Goal: Task Accomplishment & Management: Manage account settings

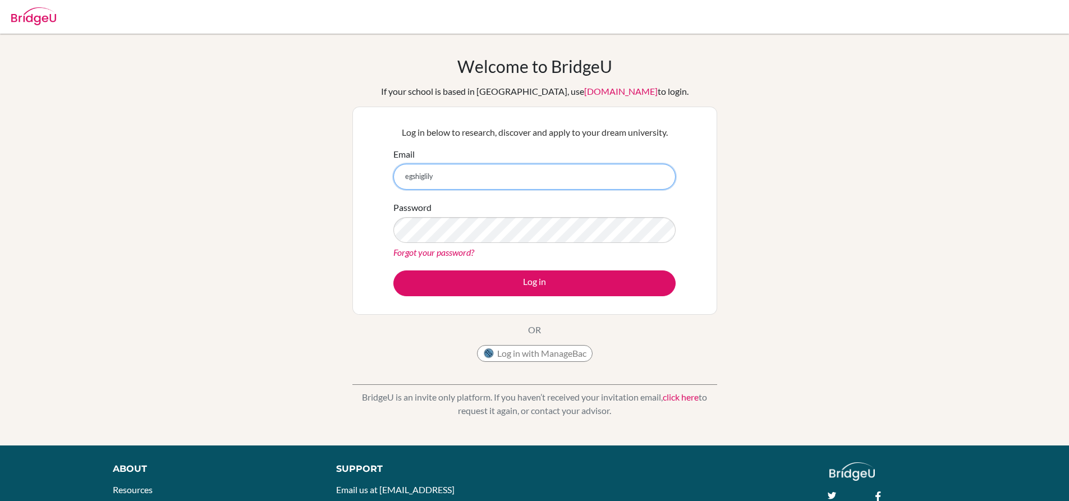
click at [574, 178] on input "egshiglily" at bounding box center [534, 177] width 282 height 26
type input "[EMAIL_ADDRESS][DOMAIN_NAME]"
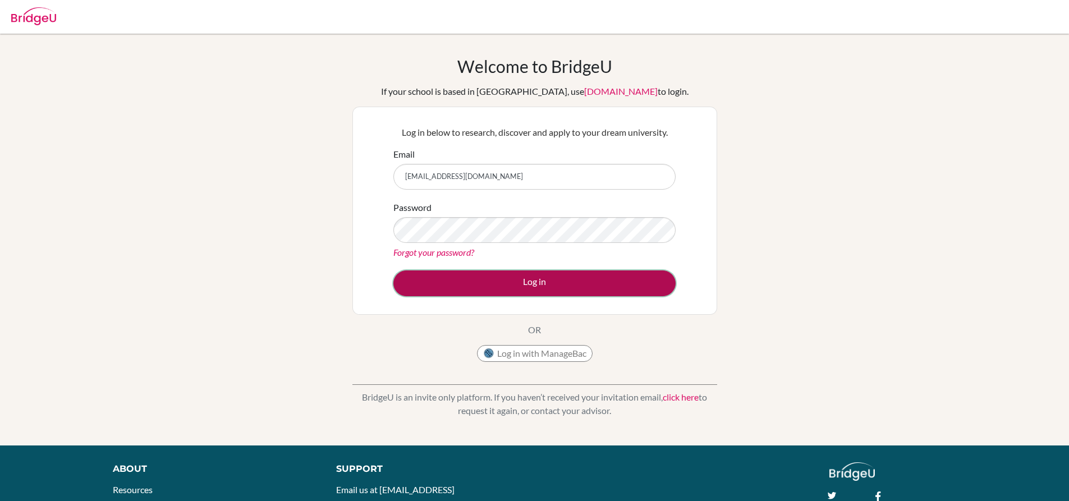
click at [427, 279] on button "Log in" at bounding box center [534, 284] width 282 height 26
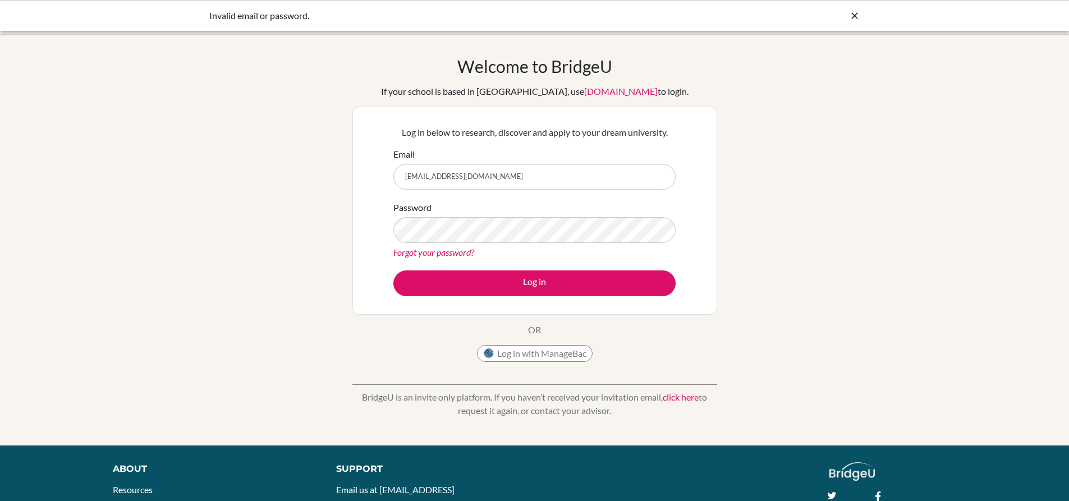
click at [853, 19] on icon at bounding box center [854, 15] width 11 height 11
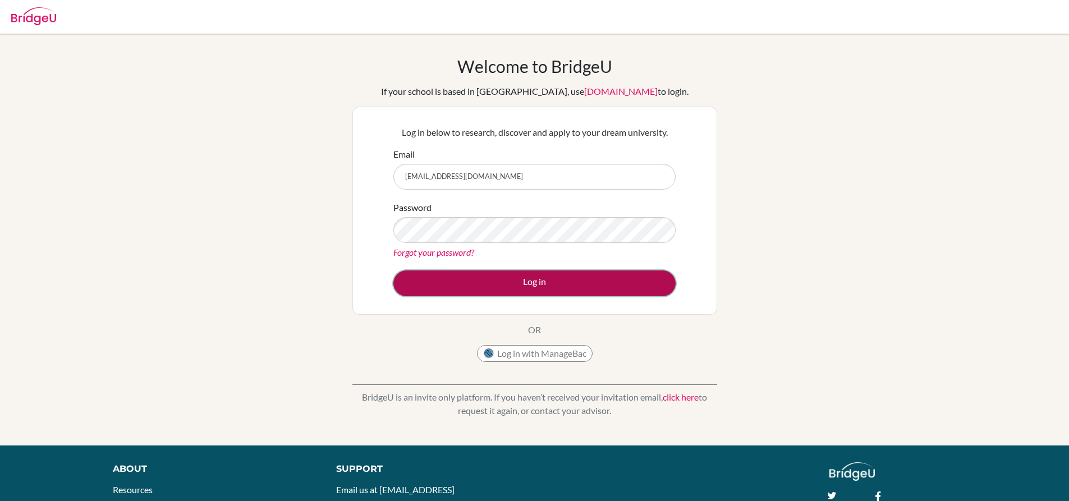
click at [438, 280] on button "Log in" at bounding box center [534, 284] width 282 height 26
click at [410, 272] on button "Log in" at bounding box center [534, 284] width 282 height 26
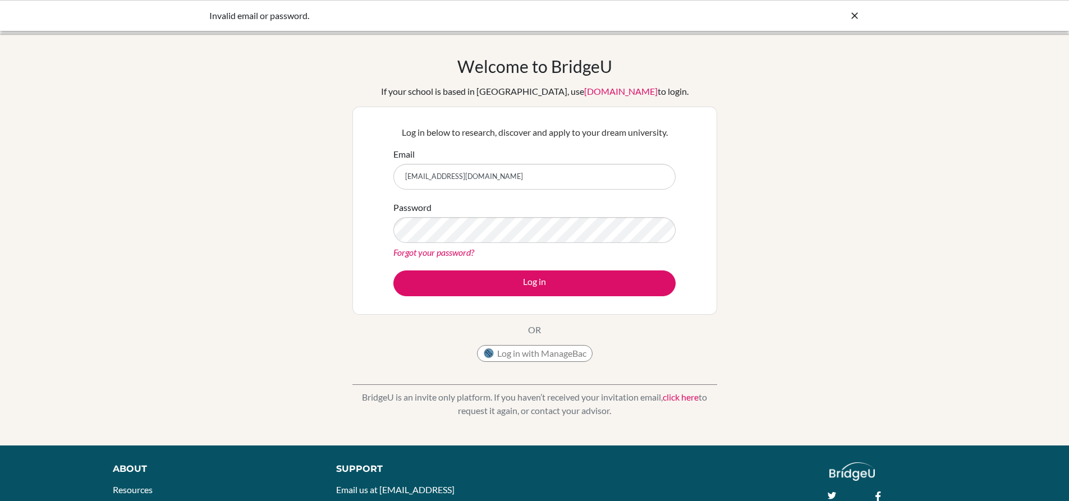
click at [462, 248] on link "Forgot your password?" at bounding box center [433, 252] width 81 height 11
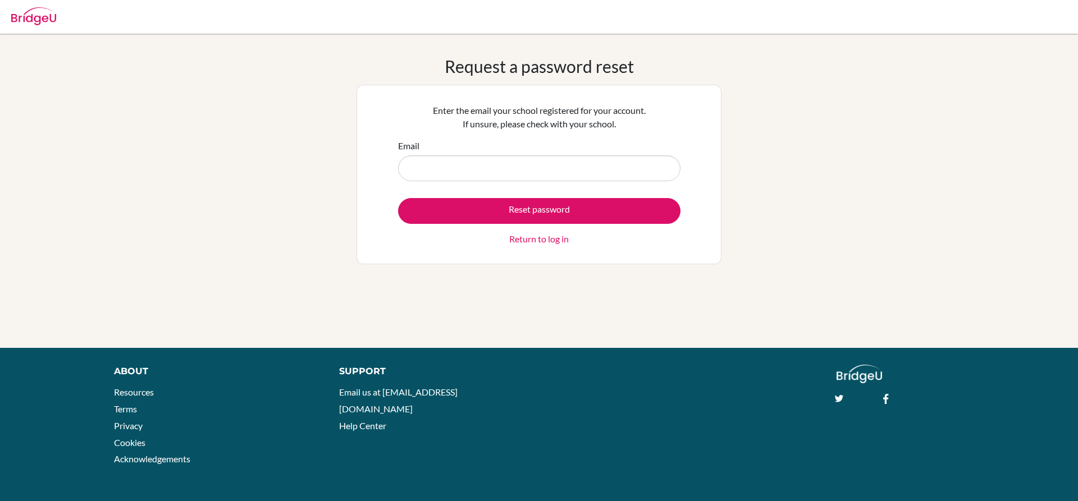
click at [500, 168] on input "Email" at bounding box center [539, 168] width 282 height 26
type input "[EMAIL_ADDRESS][DOMAIN_NAME]"
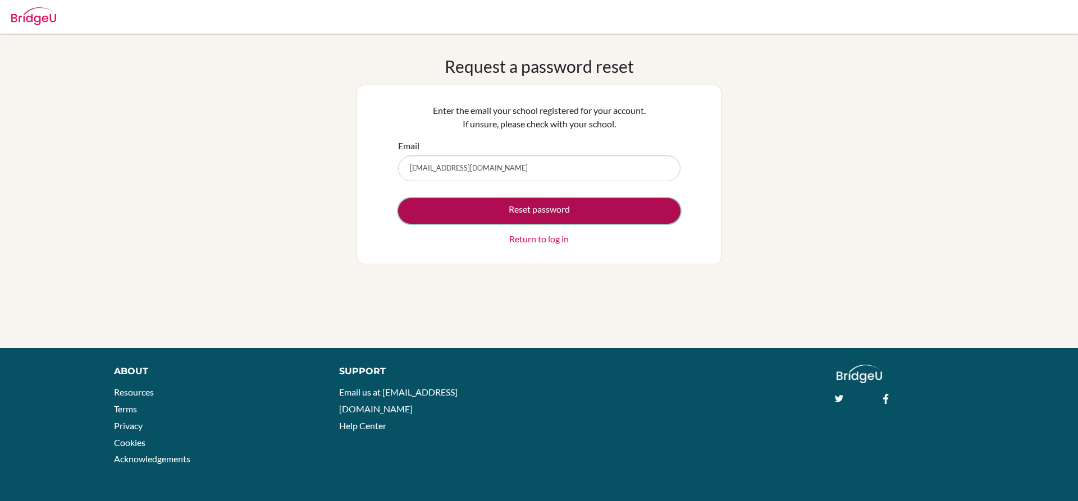
click at [505, 203] on button "Reset password" at bounding box center [539, 211] width 282 height 26
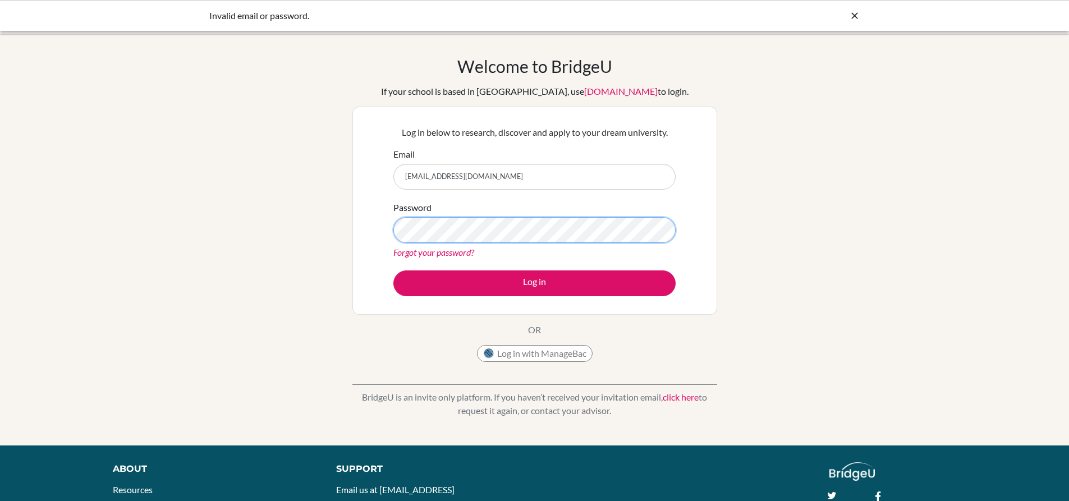
click at [393, 271] on button "Log in" at bounding box center [534, 284] width 282 height 26
